Goal: Task Accomplishment & Management: Complete application form

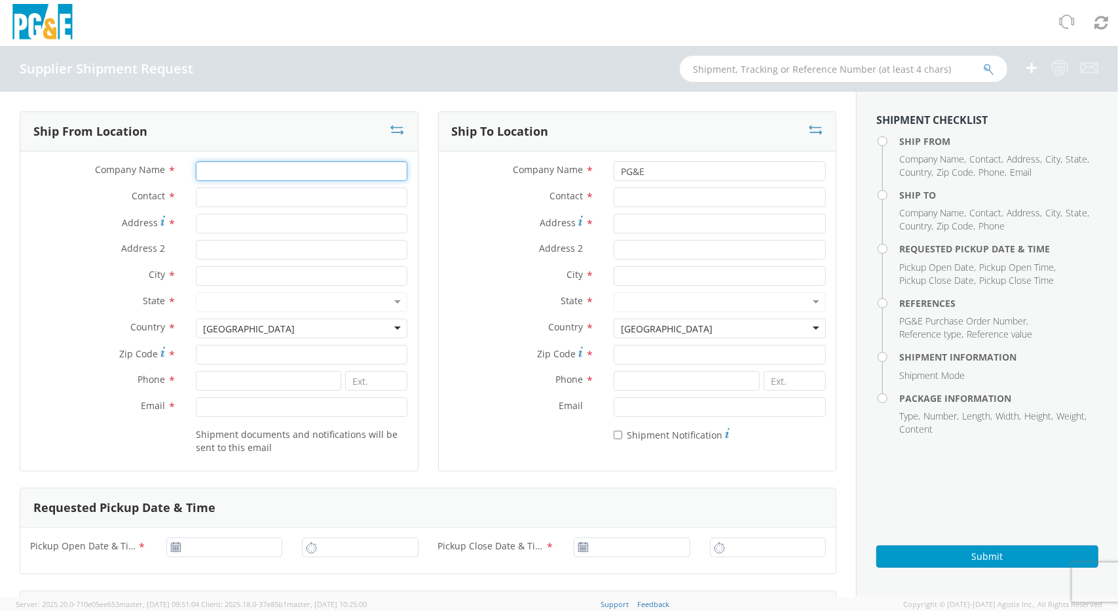
click at [210, 172] on input "Company Name *" at bounding box center [302, 171] width 212 height 20
type input "Aircraft Dynamics"
type input "[PERSON_NAME]"
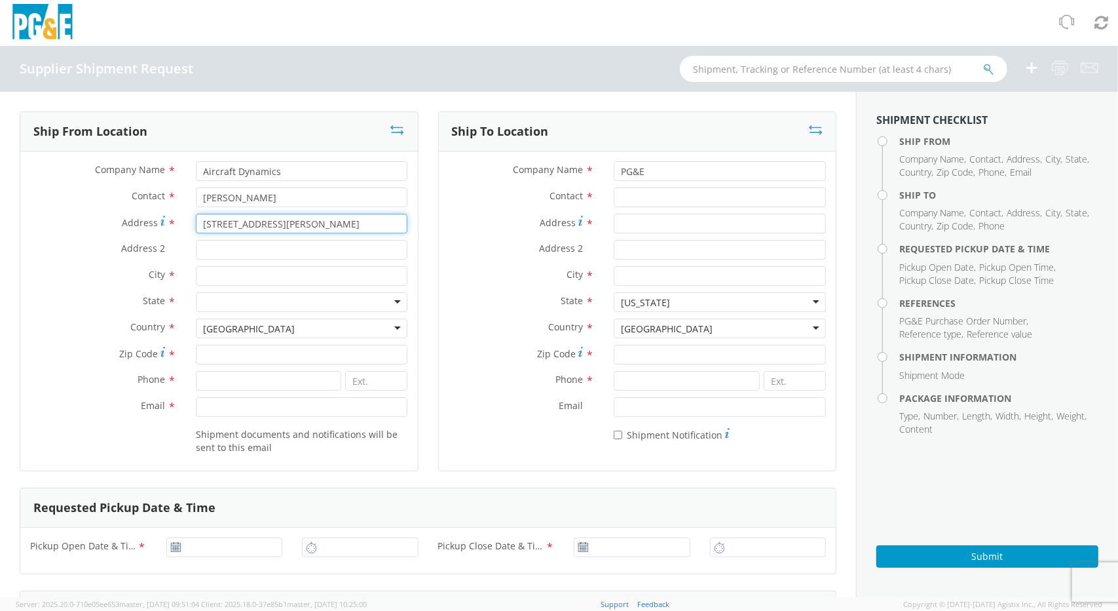
type input "[STREET_ADDRESS][PERSON_NAME]"
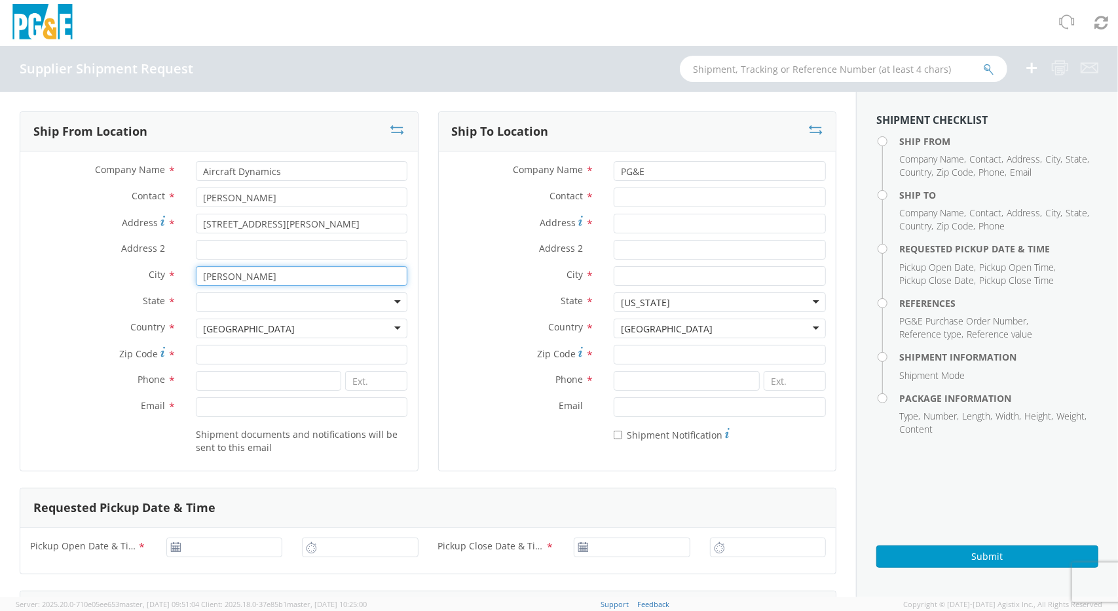
type input "[PERSON_NAME]"
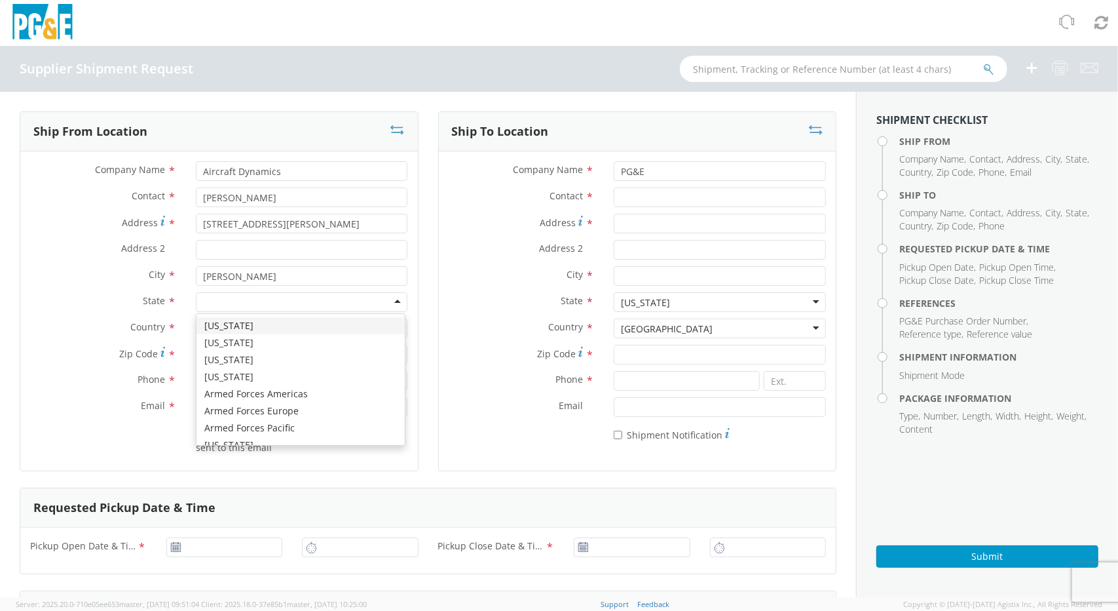
type input "O"
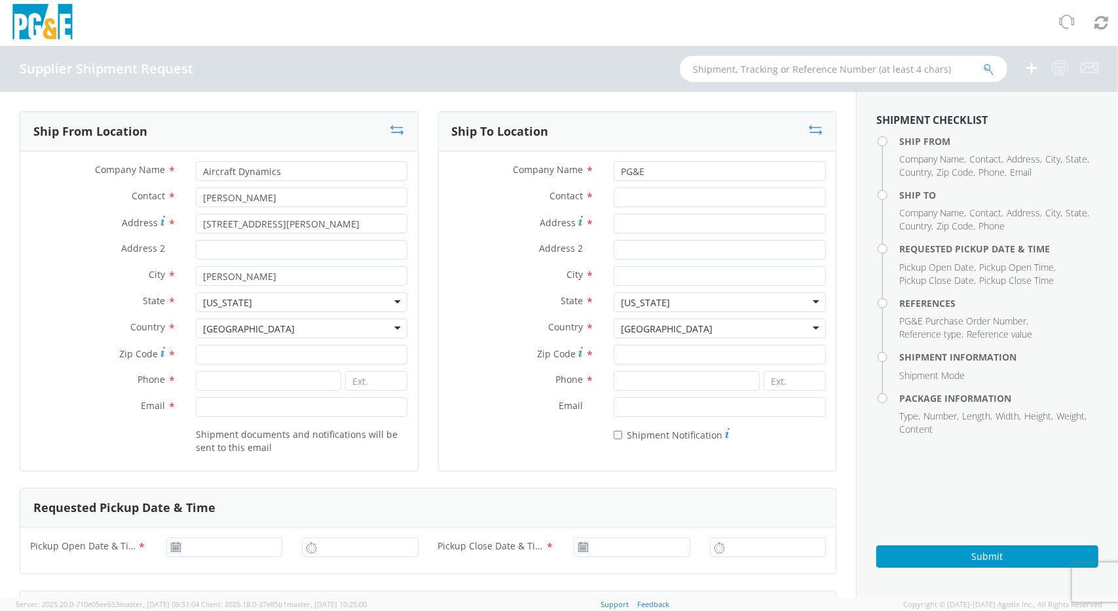
click at [83, 309] on label "State *" at bounding box center [103, 300] width 166 height 17
click at [214, 362] on input "Zip Code *" at bounding box center [302, 355] width 212 height 20
type input "4580\7"
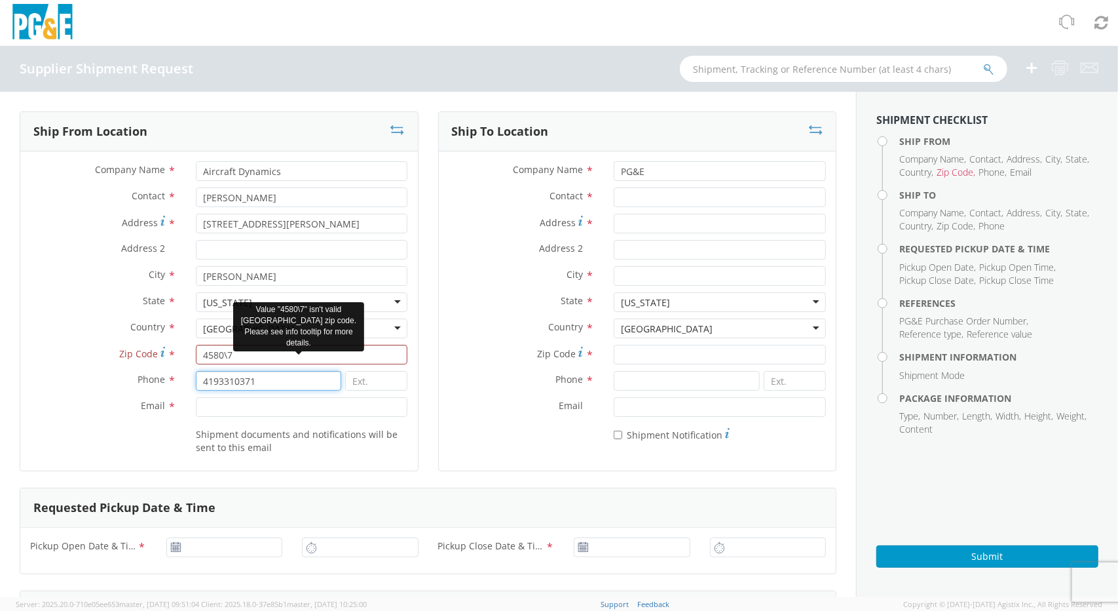
type input "4193310371"
type input "[PERSON_NAME][EMAIL_ADDRESS][DOMAIN_NAME]"
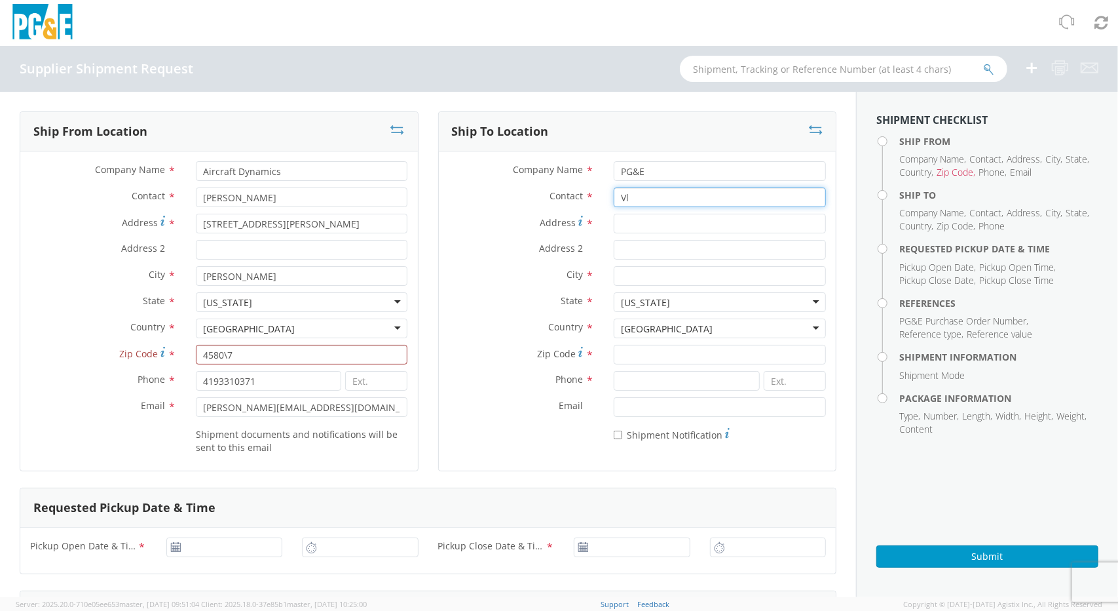
type input "V"
type input "[PERSON_NAME]"
type input "[STREET_ADDRESS]"
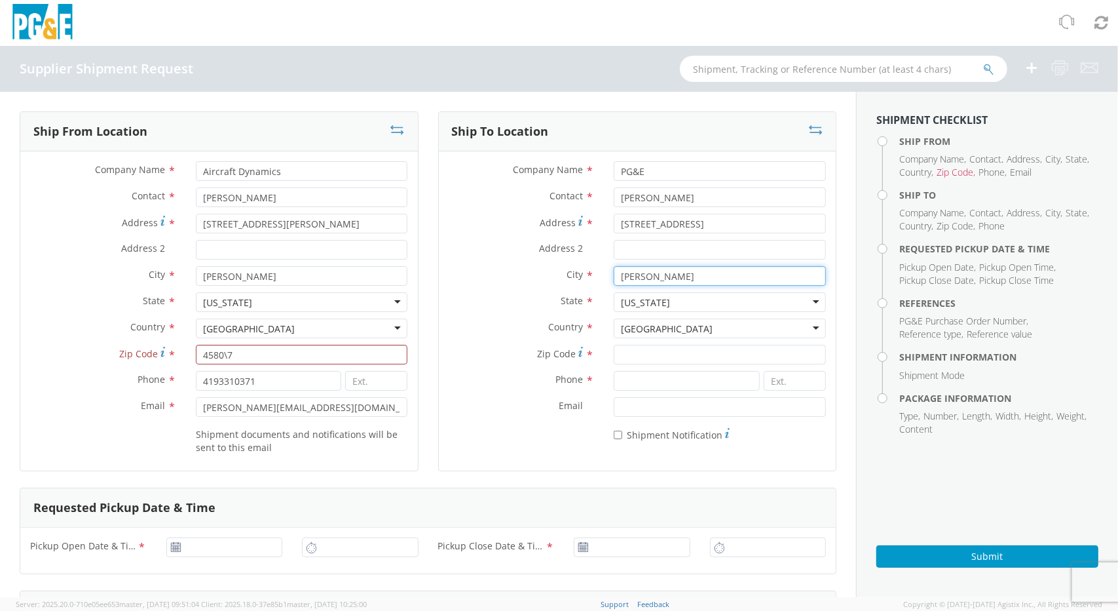
type input "[PERSON_NAME]"
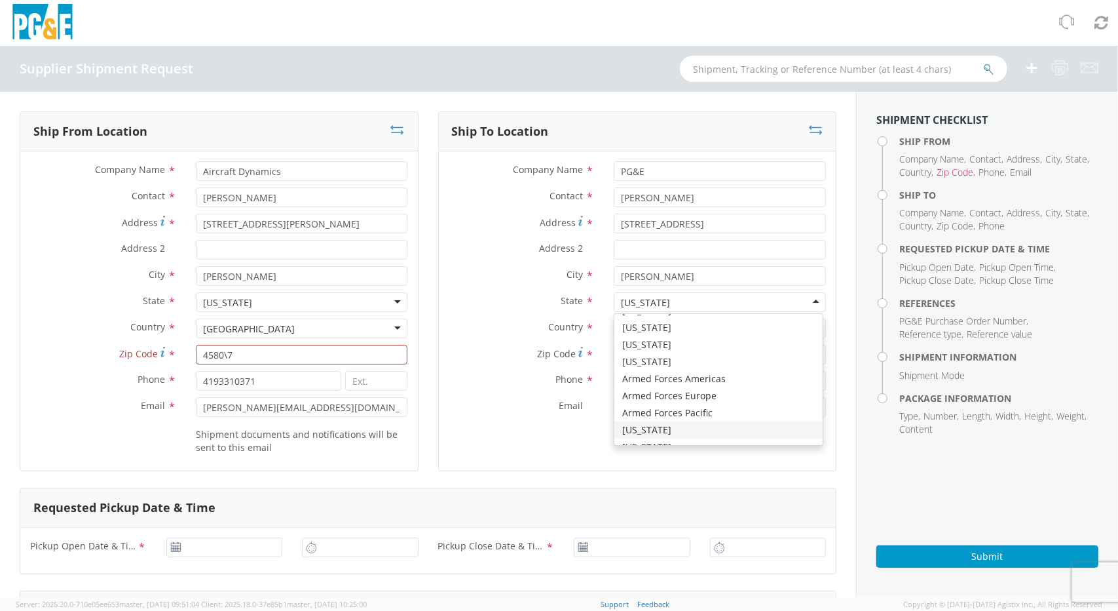
scroll to position [3303, 0]
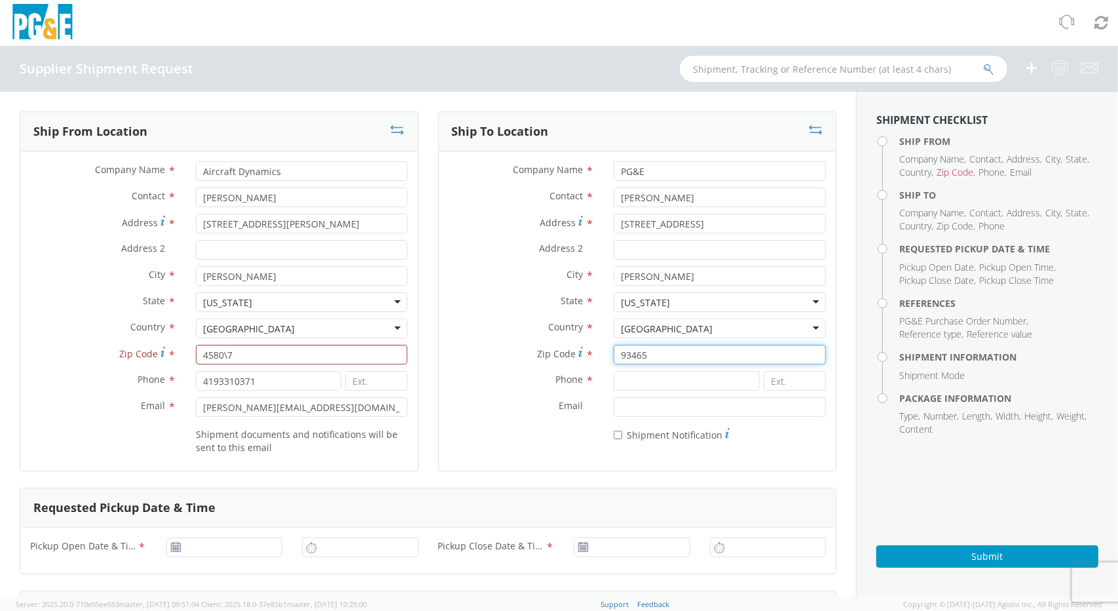
type input "93465"
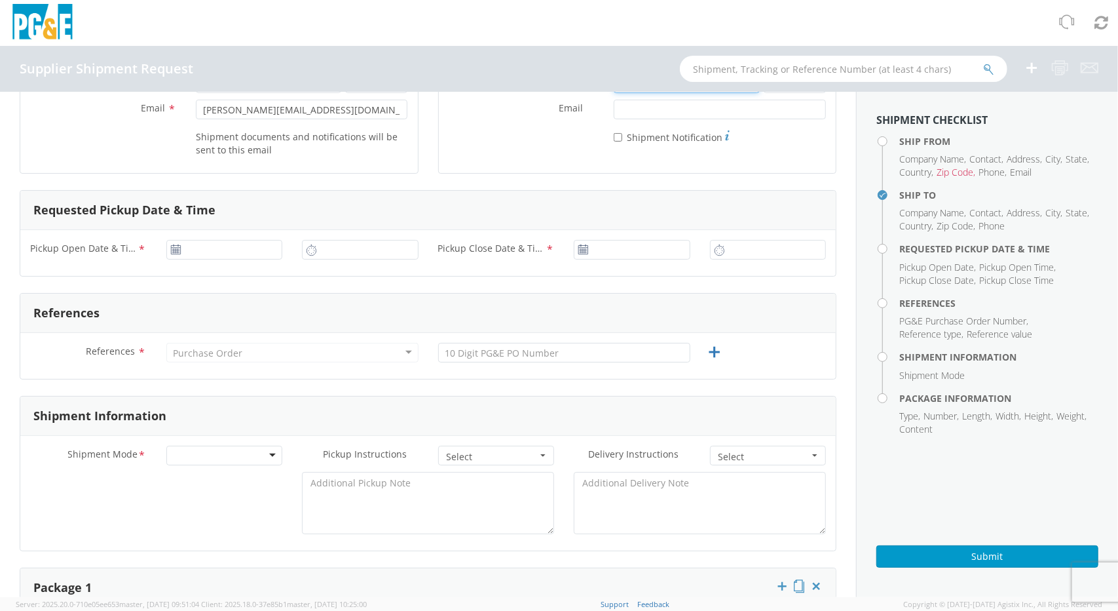
scroll to position [328, 0]
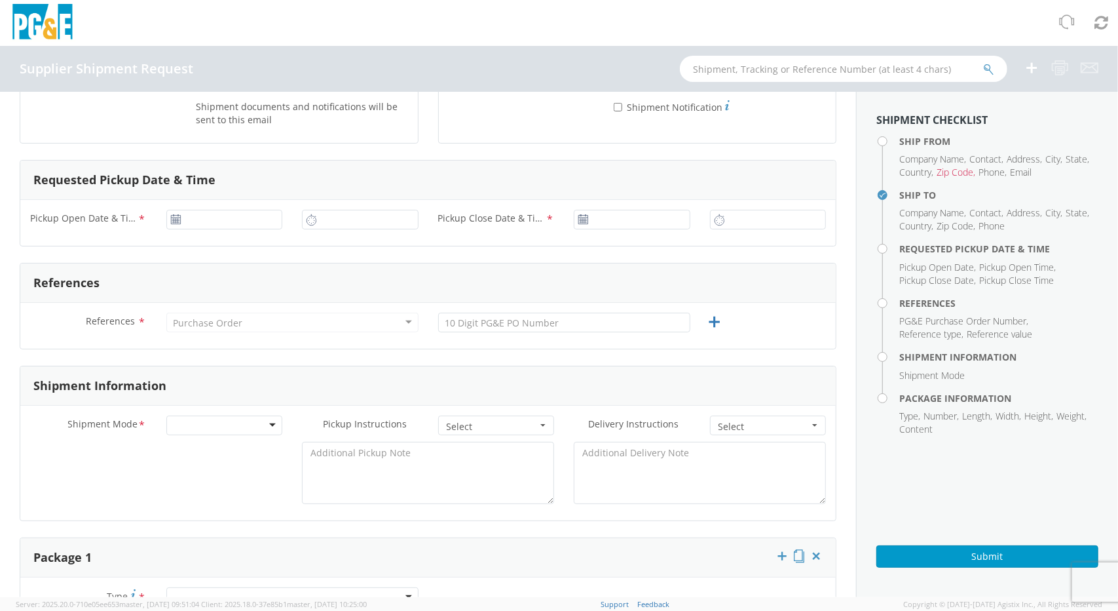
type input "8054344488"
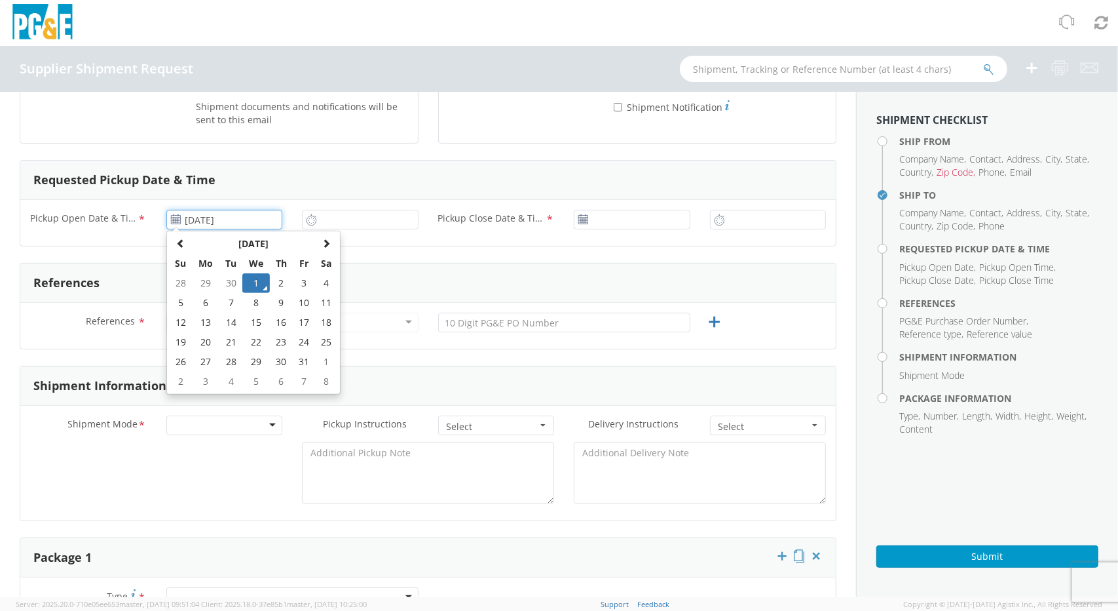
click at [168, 217] on input "[DATE]" at bounding box center [224, 220] width 117 height 20
click at [278, 282] on td "2" at bounding box center [281, 283] width 23 height 20
type input "[DATE]"
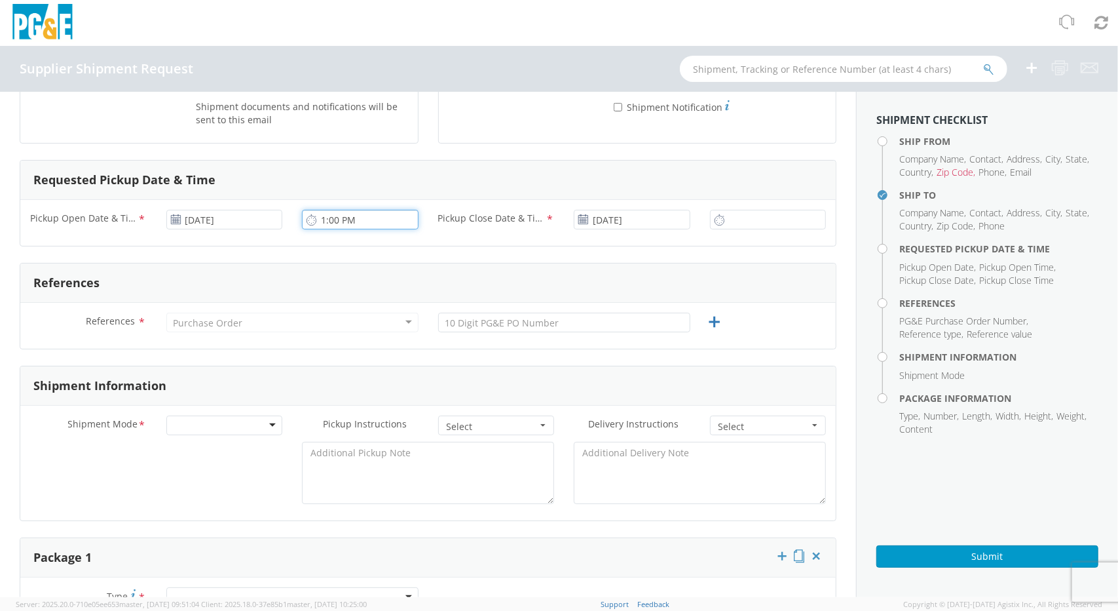
click at [324, 221] on input "1:00 PM" at bounding box center [360, 220] width 117 height 20
drag, startPoint x: 375, startPoint y: 214, endPoint x: 346, endPoint y: 214, distance: 28.8
click at [346, 214] on input "10:00 PM" at bounding box center [360, 220] width 117 height 20
click at [341, 220] on input "10:00am" at bounding box center [360, 220] width 117 height 20
click at [339, 217] on input "10 00am" at bounding box center [360, 220] width 117 height 20
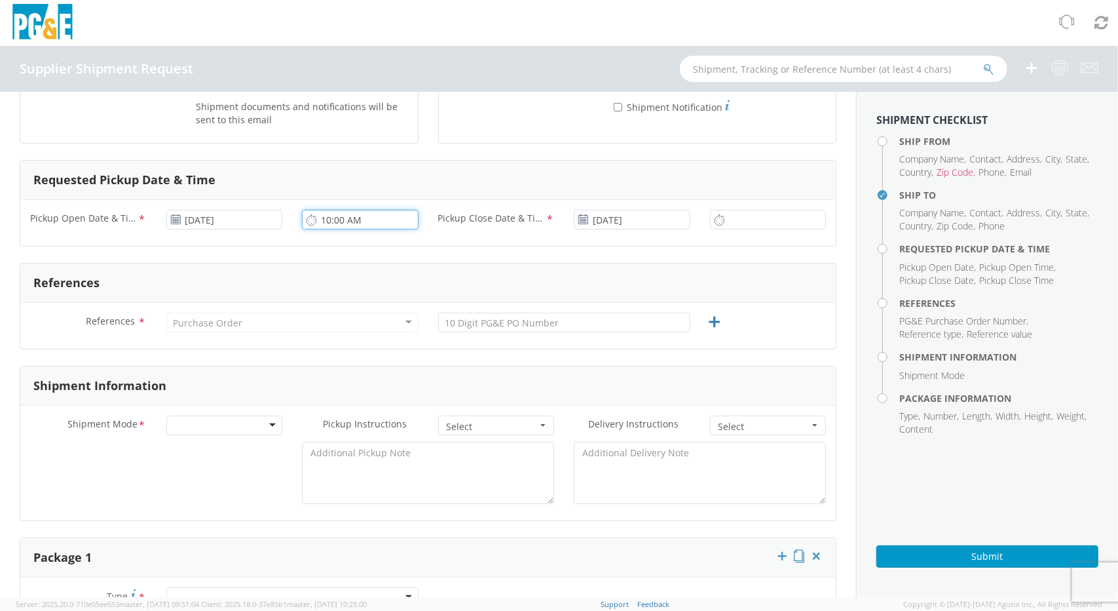
type input "10:00 AM"
type input "3:30 PM"
click at [235, 327] on div "Purchase Order" at bounding box center [208, 322] width 69 height 13
click at [237, 319] on div "Purchase Order" at bounding box center [208, 322] width 69 height 13
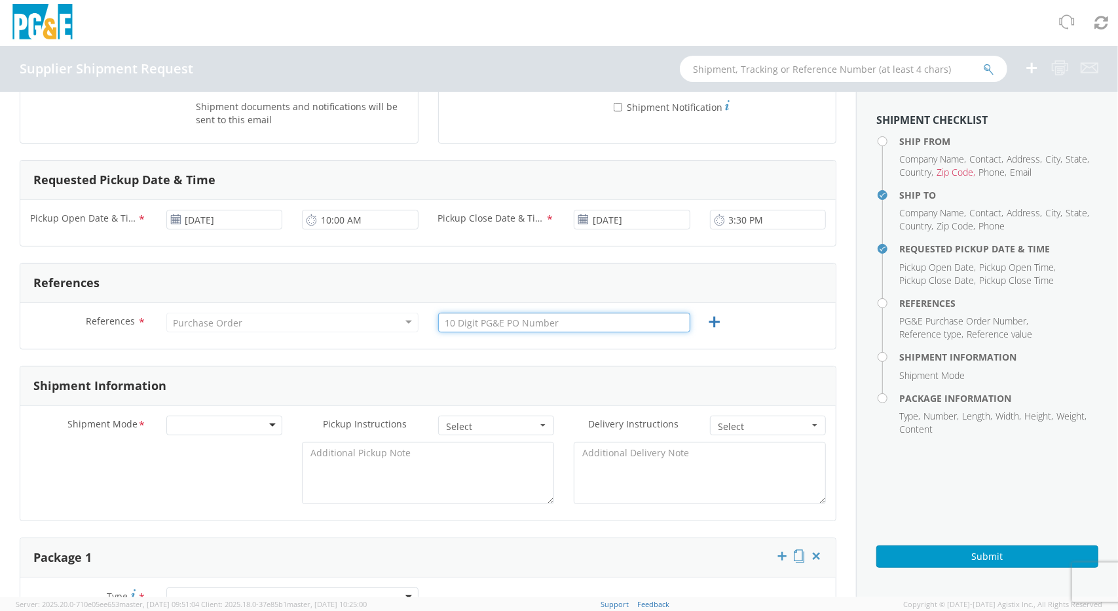
click at [638, 318] on input "text" at bounding box center [564, 323] width 252 height 20
type input "2701249556"
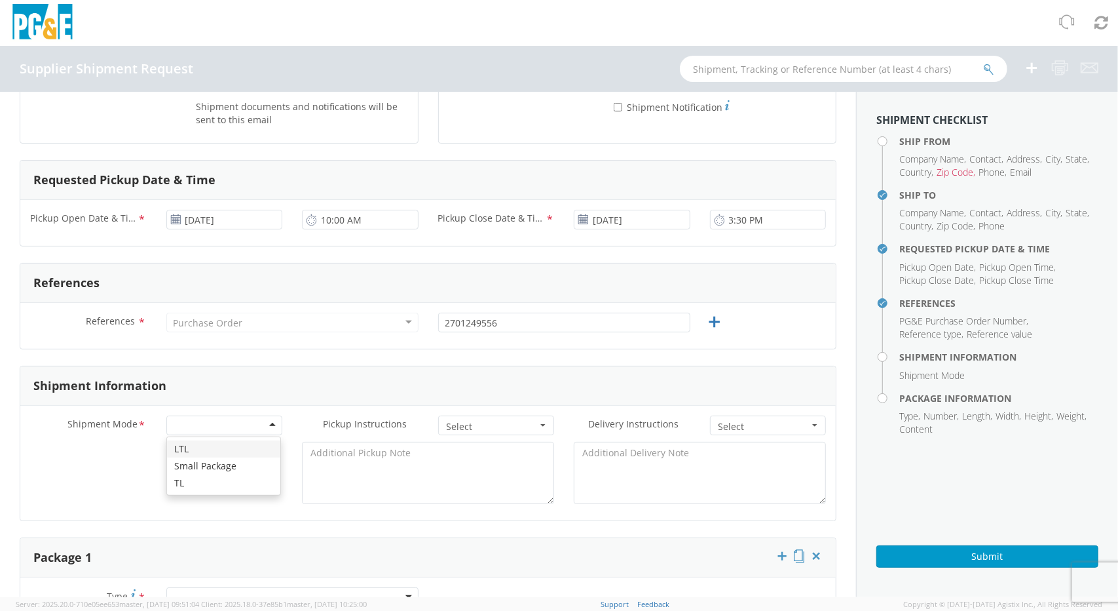
click at [262, 417] on div at bounding box center [224, 425] width 117 height 20
click at [480, 428] on span "Select" at bounding box center [492, 426] width 91 height 13
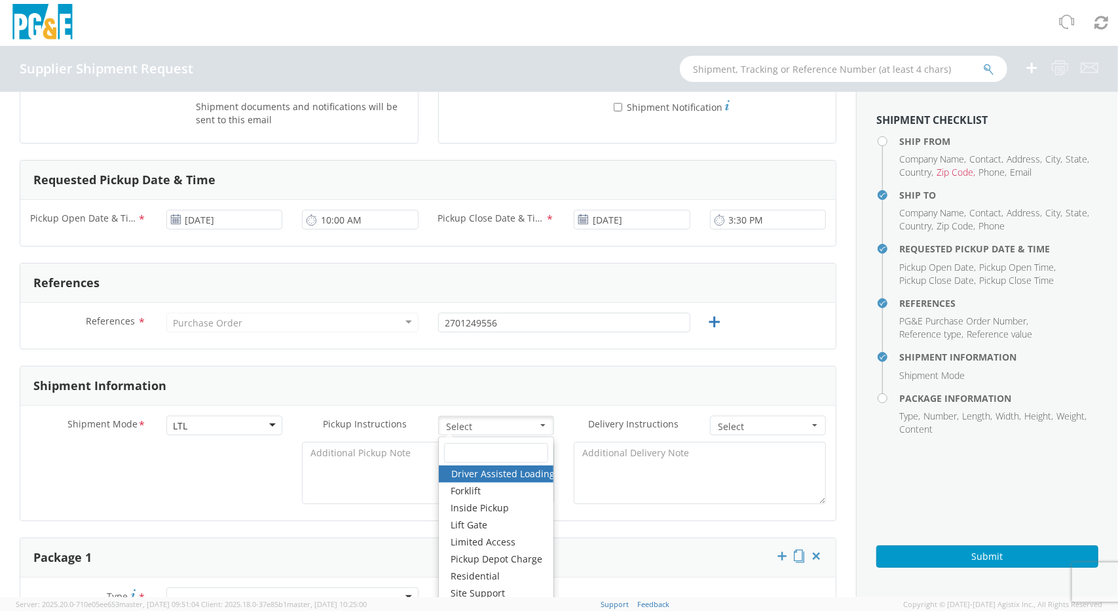
click at [480, 428] on span "Select" at bounding box center [492, 426] width 91 height 13
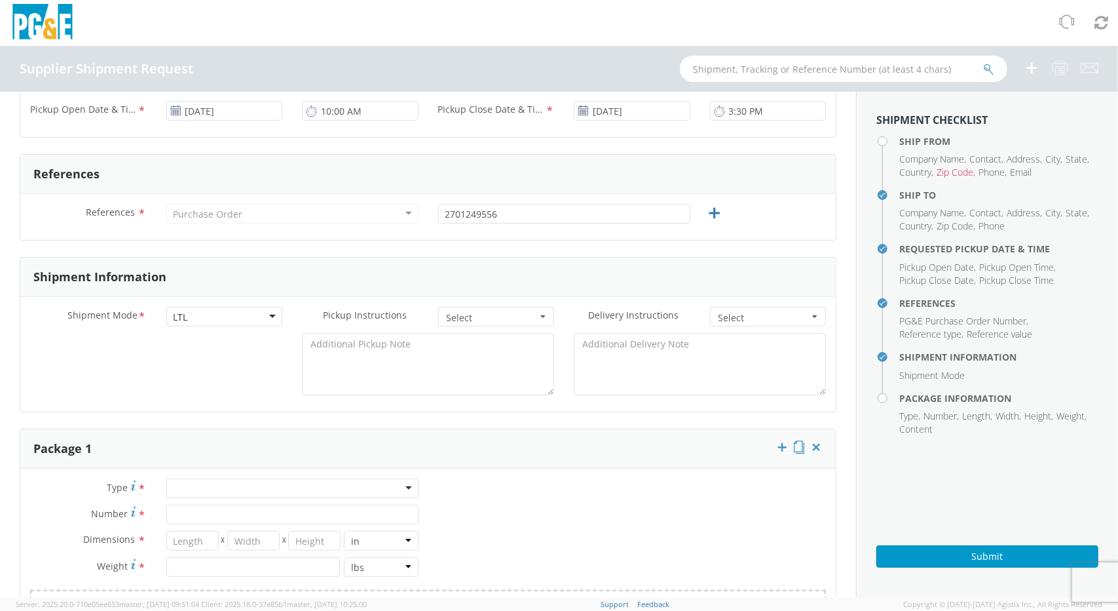
scroll to position [459, 0]
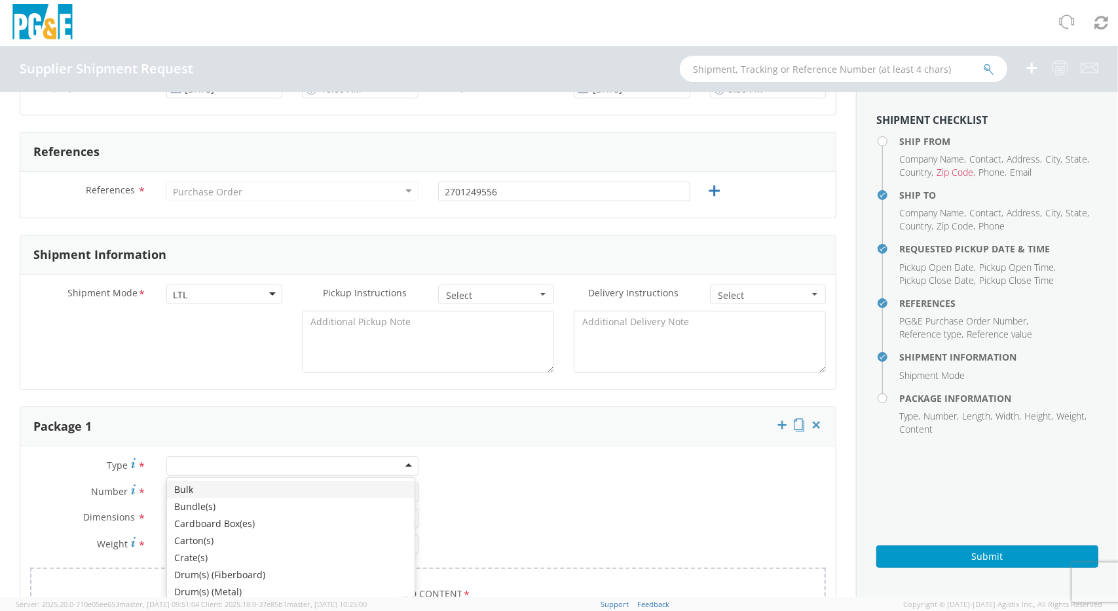
click at [294, 459] on div at bounding box center [292, 466] width 252 height 20
type input "p"
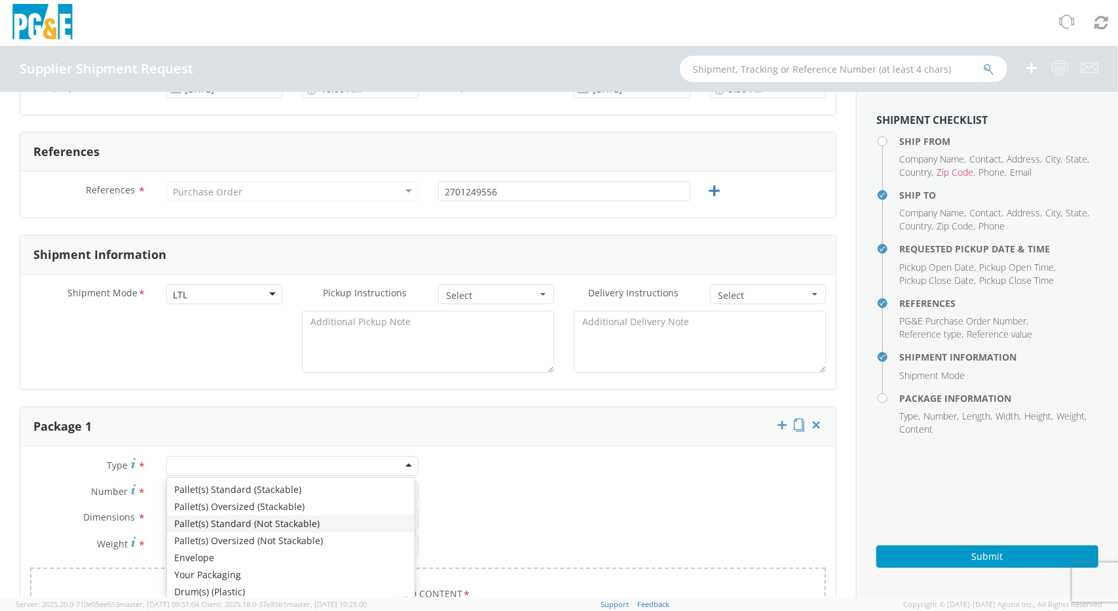
scroll to position [0, 0]
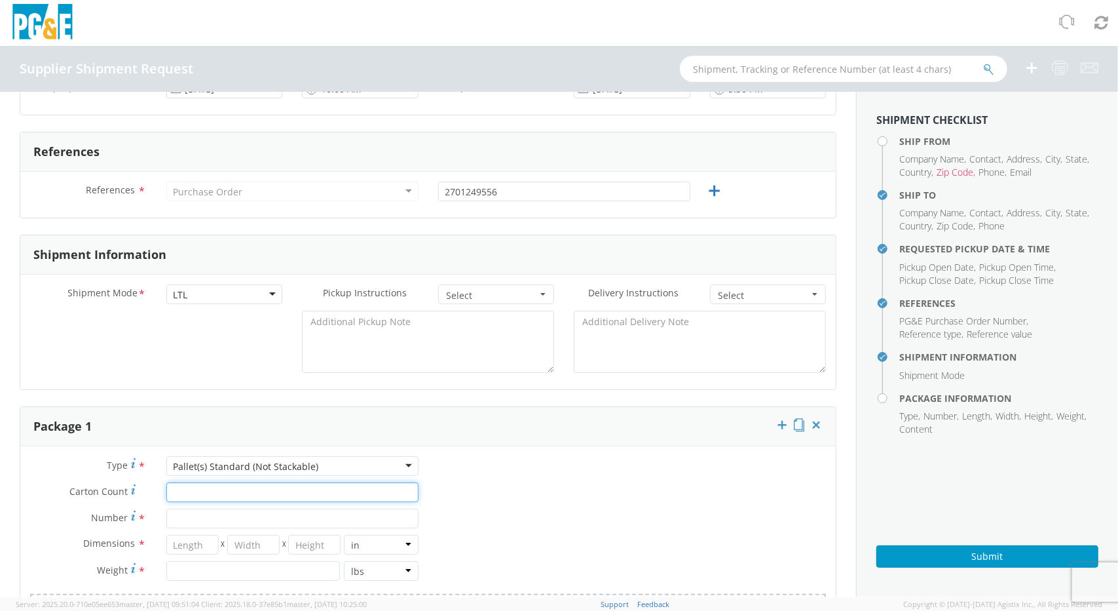
click at [206, 489] on input "Carton Count *" at bounding box center [292, 492] width 252 height 20
type input "1"
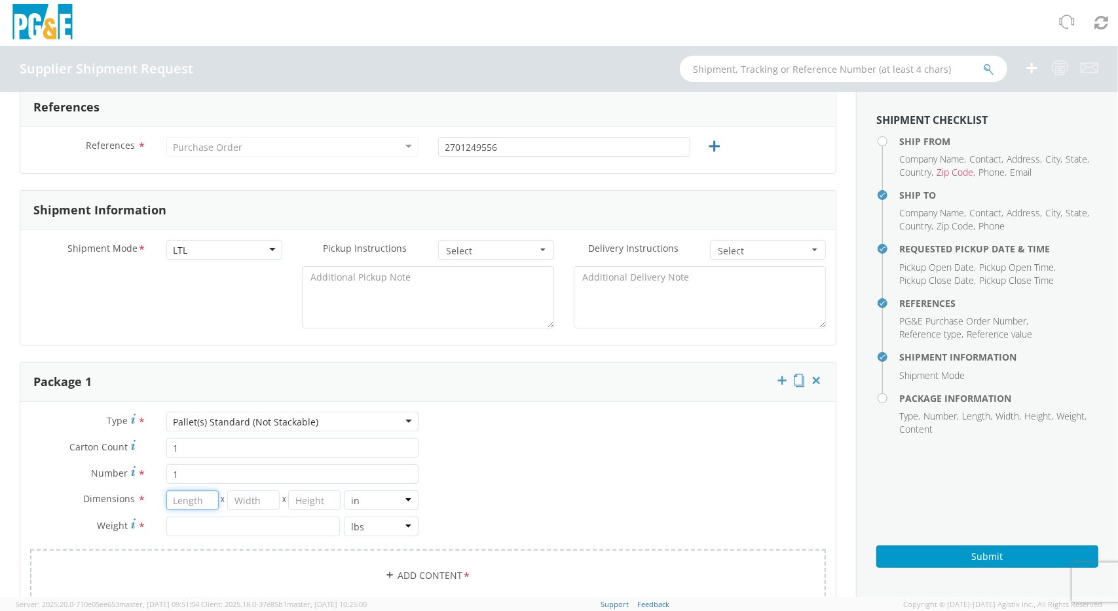
scroll to position [524, 0]
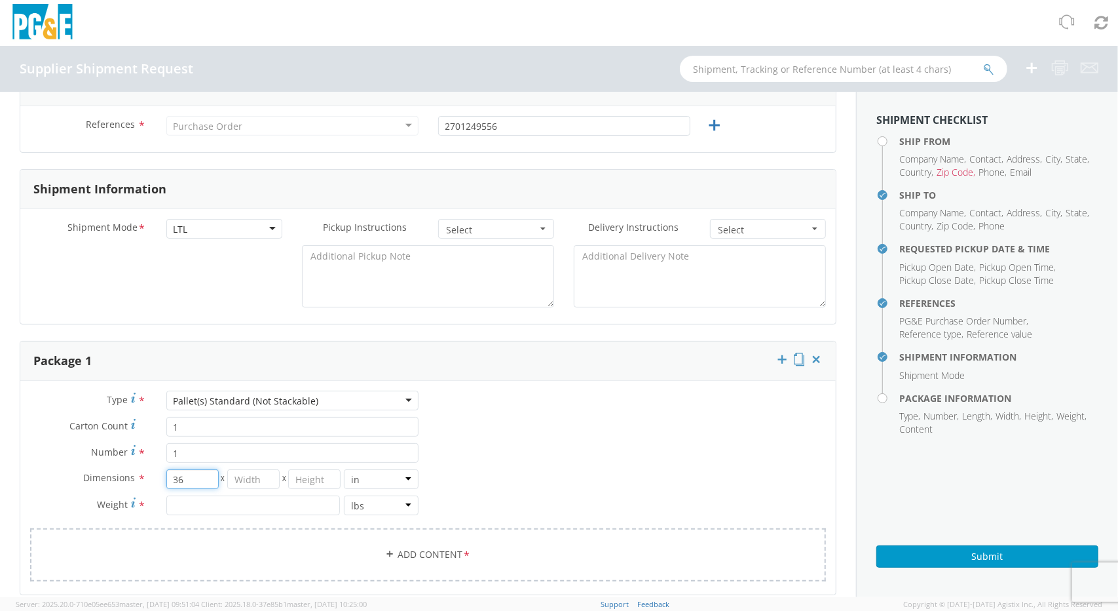
type input "36"
type input "20"
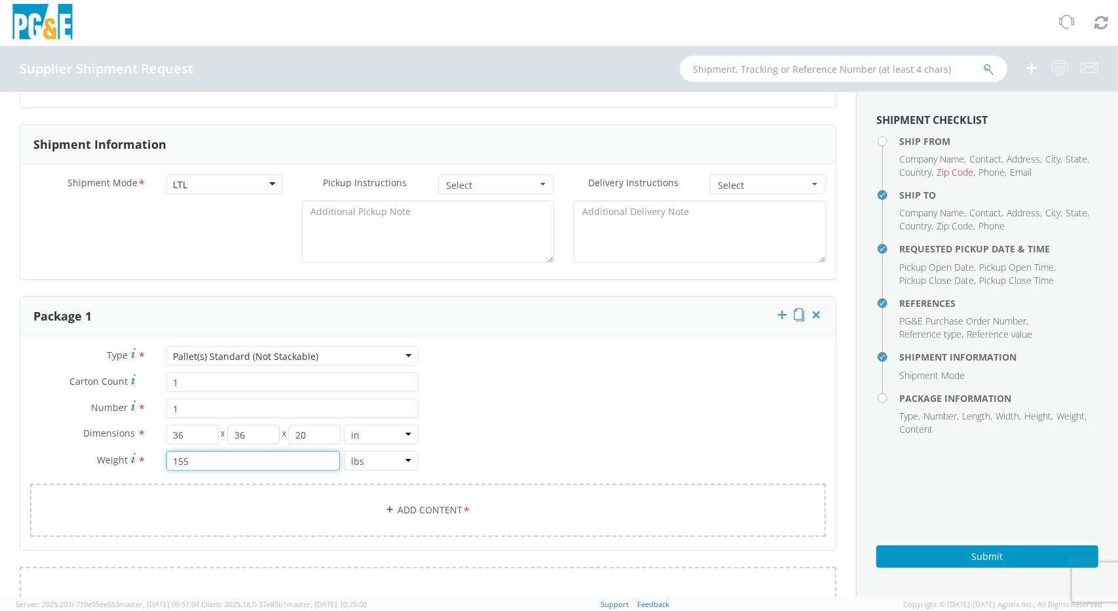
scroll to position [655, 0]
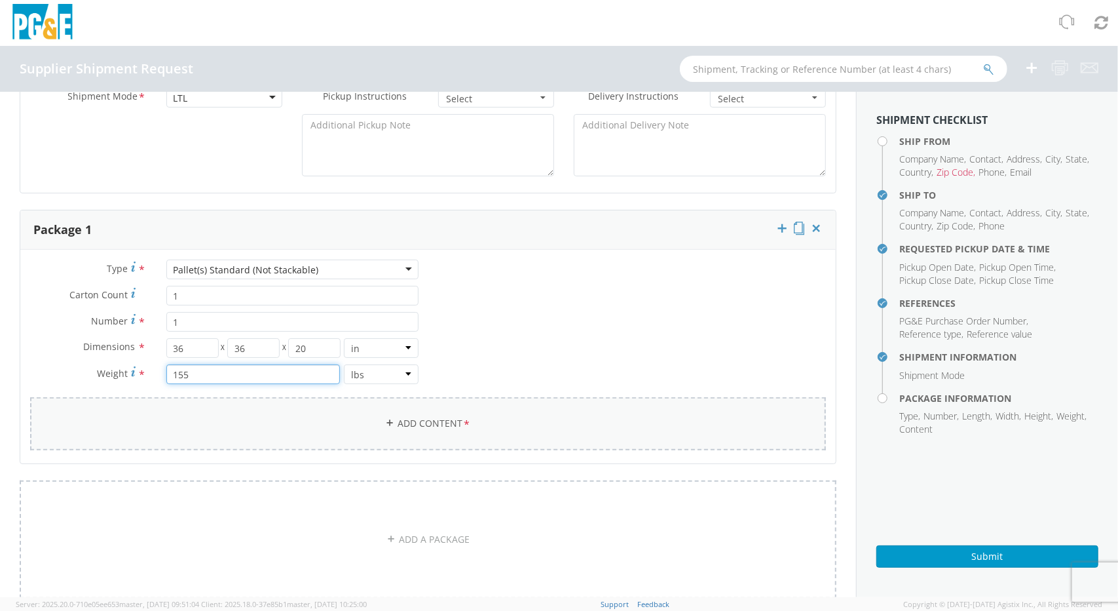
type input "155"
click at [422, 420] on link "Add Content *" at bounding box center [428, 423] width 796 height 53
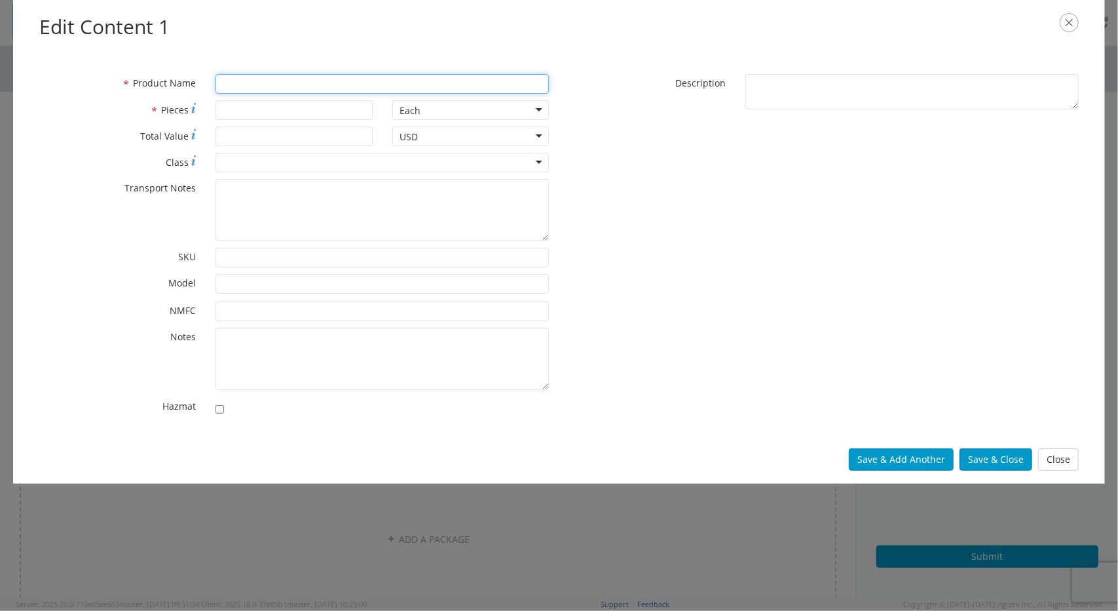
click at [314, 84] on input "* Product Name" at bounding box center [382, 84] width 333 height 20
type input "RoboReel 34Maxx"
type input "1"
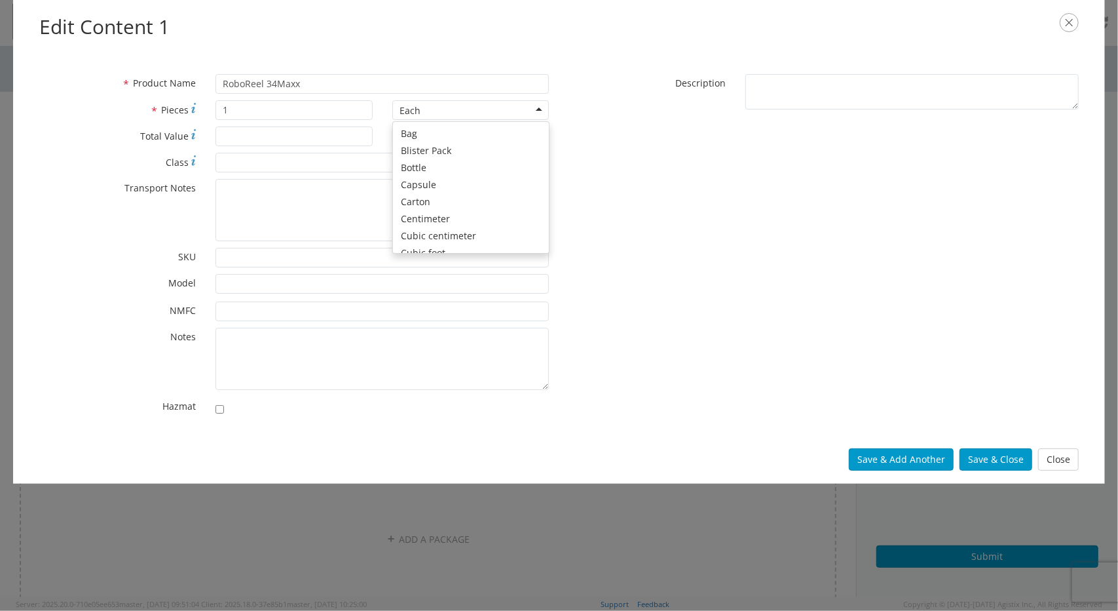
scroll to position [117, 0]
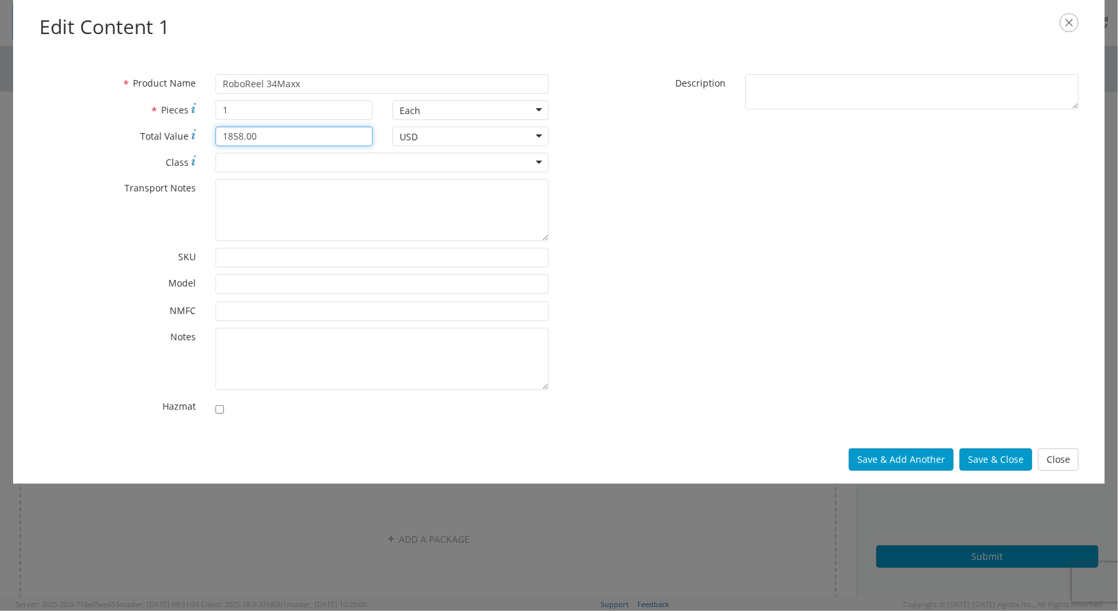
type input "1858.00"
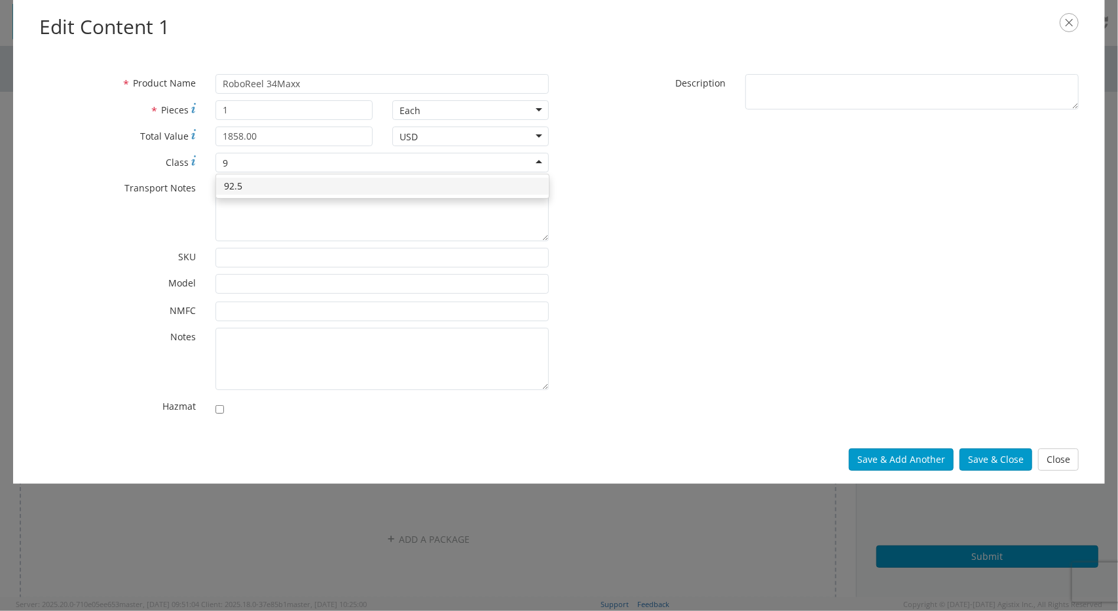
type input "9"
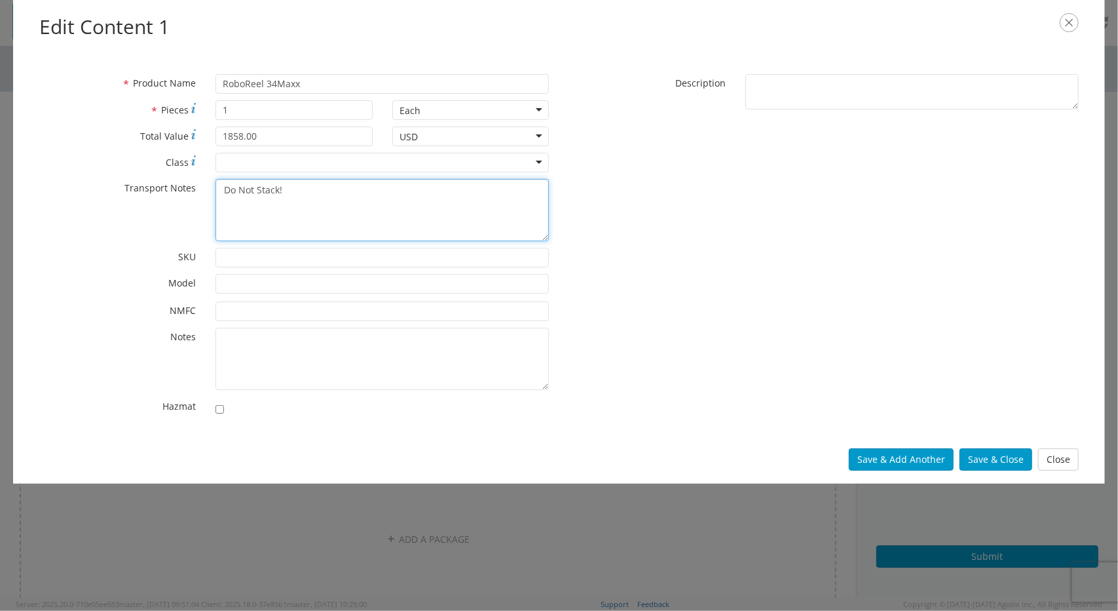
type textarea "Do Not Stack!"
type input "5004"
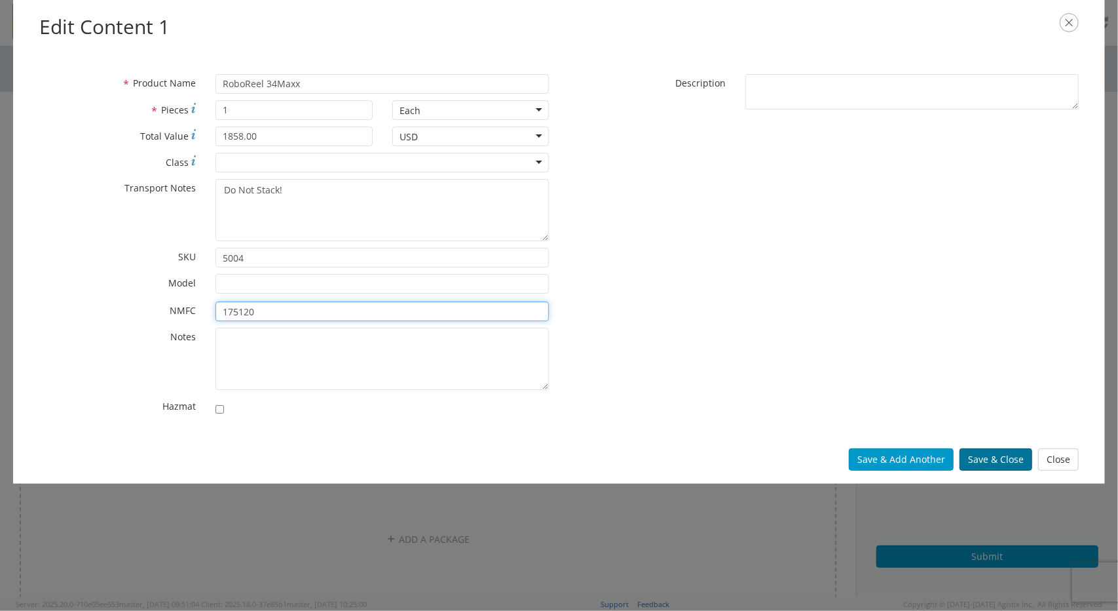
type input "175120"
click at [1009, 454] on button "Save & Close" at bounding box center [996, 459] width 73 height 22
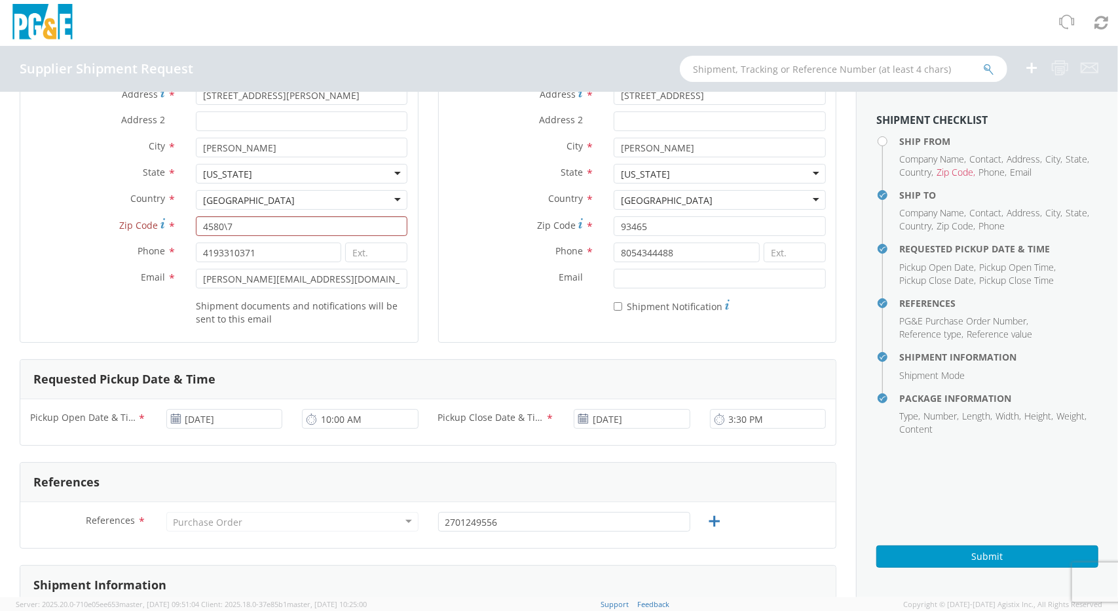
scroll to position [66, 0]
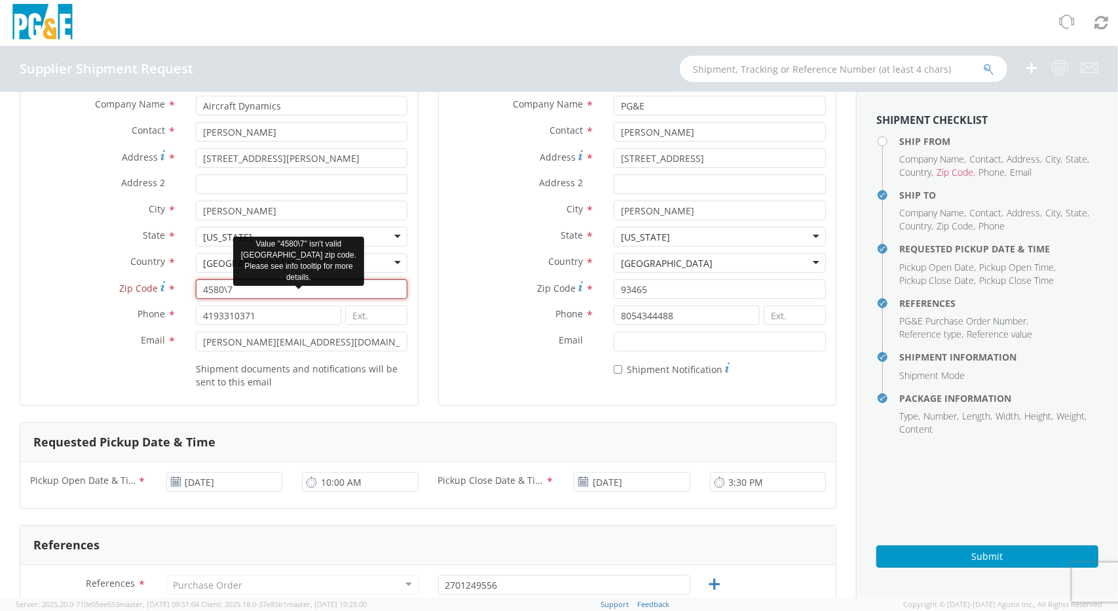
click at [253, 285] on input "4580\7" at bounding box center [302, 289] width 212 height 20
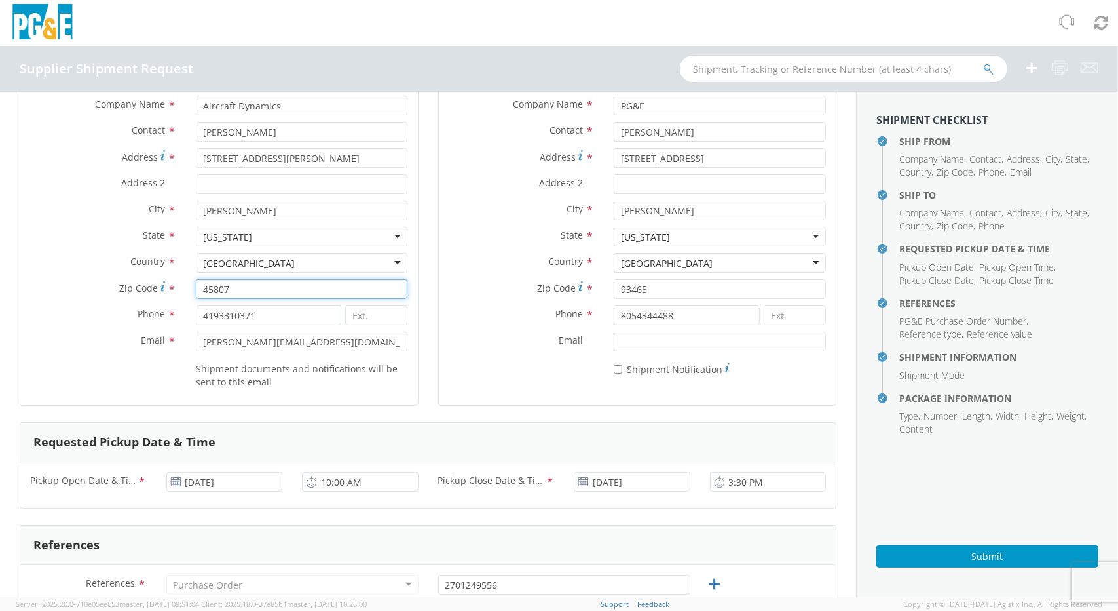
type input "45807"
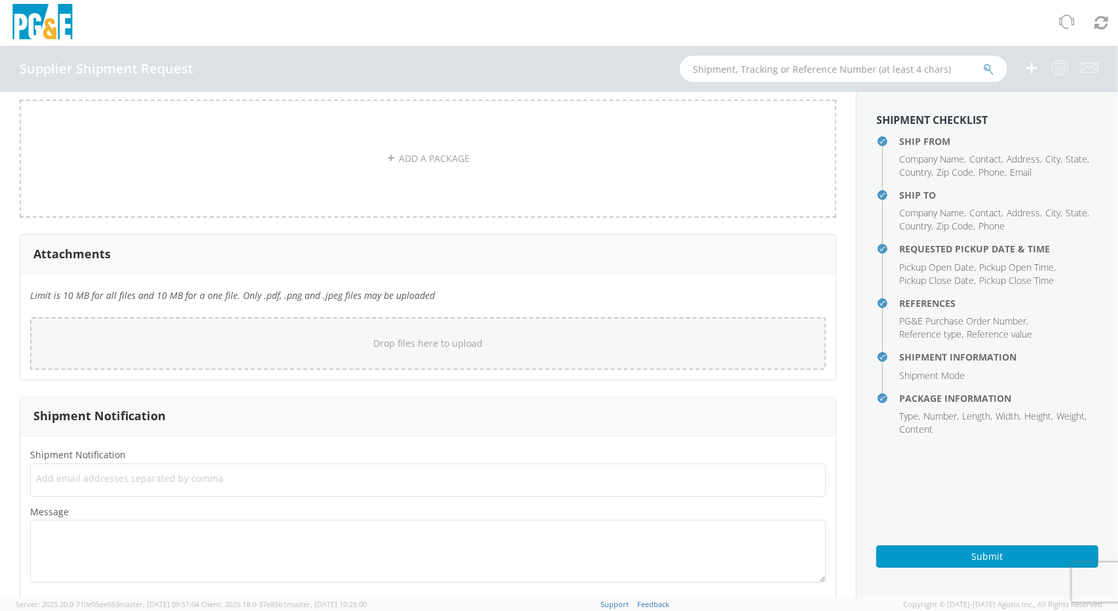
scroll to position [1127, 0]
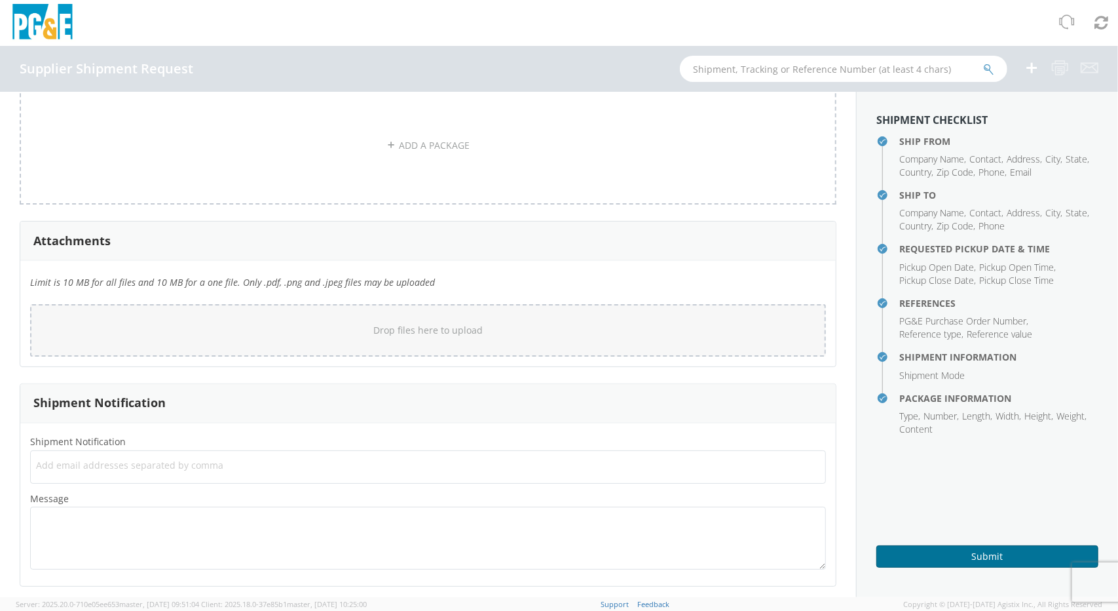
click at [941, 555] on button "Submit" at bounding box center [988, 556] width 222 height 22
